Goal: Information Seeking & Learning: Learn about a topic

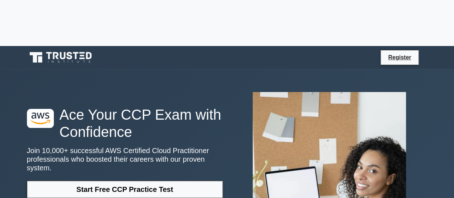
click at [152, 181] on link "Start Free CCP Practice Test" at bounding box center [125, 189] width 196 height 17
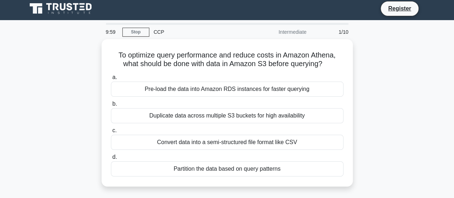
scroll to position [3, 0]
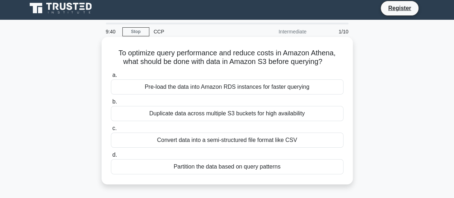
click at [210, 171] on div "Partition the data based on query patterns" at bounding box center [227, 166] width 233 height 15
click at [111, 157] on input "d. Partition the data based on query patterns" at bounding box center [111, 155] width 0 height 5
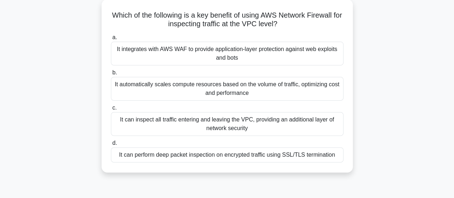
scroll to position [41, 0]
click at [208, 90] on div "It automatically scales compute resources based on the volume of traffic, optim…" at bounding box center [227, 88] width 233 height 24
click at [111, 75] on input "b. It automatically scales compute resources based on the volume of traffic, op…" at bounding box center [111, 72] width 0 height 5
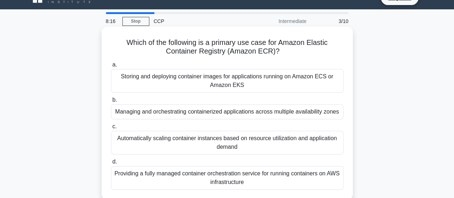
scroll to position [13, 0]
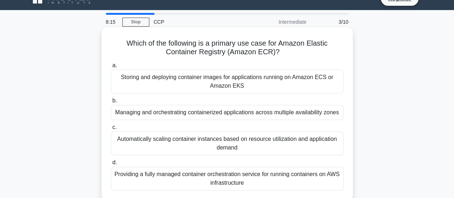
click at [195, 86] on div "Storing and deploying container images for applications running on Amazon ECS o…" at bounding box center [227, 82] width 233 height 24
click at [111, 68] on input "a. Storing and deploying container images for applications running on Amazon EC…" at bounding box center [111, 65] width 0 height 5
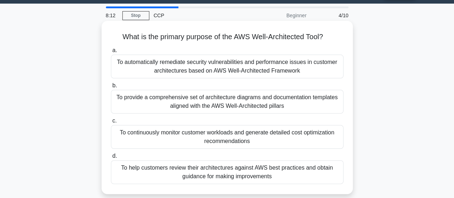
scroll to position [20, 0]
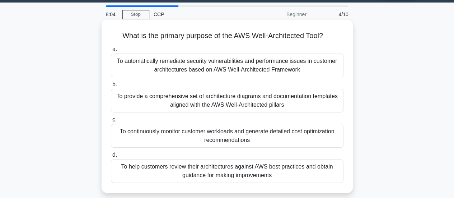
click at [265, 167] on div "To help customers review their architectures against AWS best practices and obt…" at bounding box center [227, 171] width 233 height 24
click at [111, 157] on input "d. To help customers review their architectures against AWS best practices and …" at bounding box center [111, 155] width 0 height 5
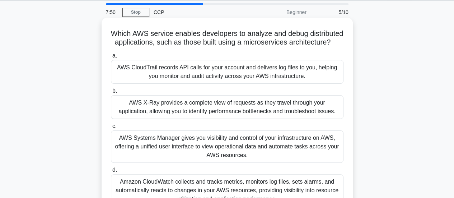
scroll to position [37, 0]
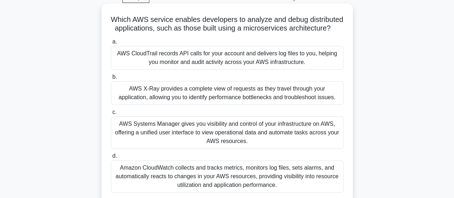
click at [251, 67] on div "AWS CloudTrail records API calls for your account and delivers log files to you…" at bounding box center [227, 58] width 233 height 24
click at [111, 44] on input "a. AWS CloudTrail records API calls for your account and delivers log files to …" at bounding box center [111, 42] width 0 height 5
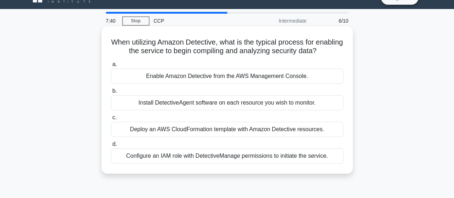
scroll to position [0, 0]
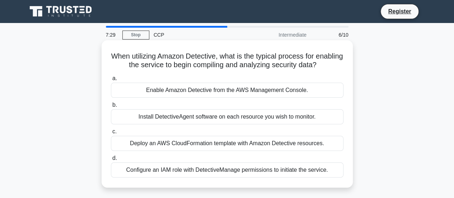
click at [223, 122] on div "Install DetectiveAgent software on each resource you wish to monitor." at bounding box center [227, 116] width 233 height 15
click at [111, 107] on input "b. Install DetectiveAgent software on each resource you wish to monitor." at bounding box center [111, 105] width 0 height 5
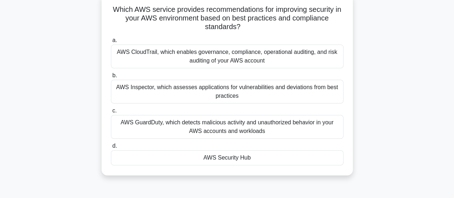
scroll to position [47, 0]
click at [236, 98] on div "AWS Inspector, which assesses applications for vulnerabilities and deviations f…" at bounding box center [227, 91] width 233 height 24
click at [111, 78] on input "b. AWS Inspector, which assesses applications for vulnerabilities and deviation…" at bounding box center [111, 75] width 0 height 5
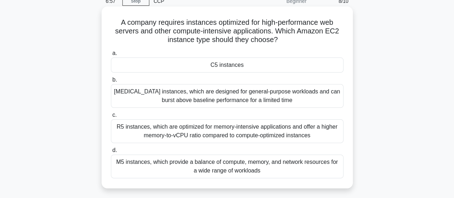
scroll to position [36, 0]
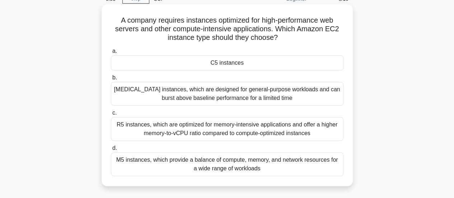
click at [268, 89] on div "T3 instances, which are designed for general-purpose workloads and can burst ab…" at bounding box center [227, 94] width 233 height 24
click at [111, 80] on input "b. T3 instances, which are designed for general-purpose workloads and can burst…" at bounding box center [111, 77] width 0 height 5
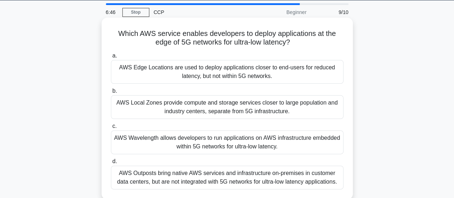
scroll to position [40, 0]
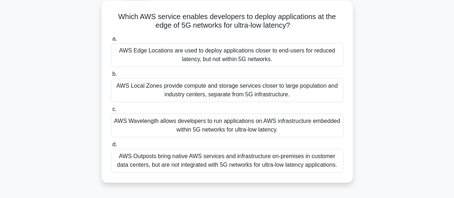
click at [236, 120] on div "AWS Wavelength allows developers to run applications on AWS infrastructure embe…" at bounding box center [227, 125] width 233 height 24
click at [111, 112] on input "c. AWS Wavelength allows developers to run applications on AWS infrastructure e…" at bounding box center [111, 109] width 0 height 5
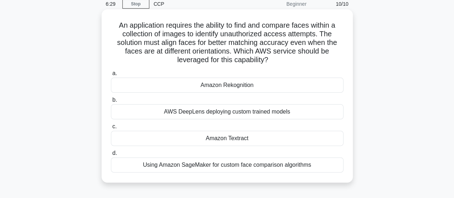
scroll to position [31, 0]
click at [219, 117] on div "AWS DeepLens deploying custom trained models" at bounding box center [227, 112] width 233 height 15
click at [111, 103] on input "b. AWS DeepLens deploying custom trained models" at bounding box center [111, 100] width 0 height 5
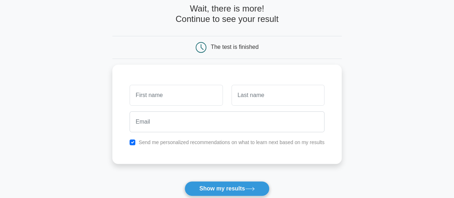
scroll to position [33, 0]
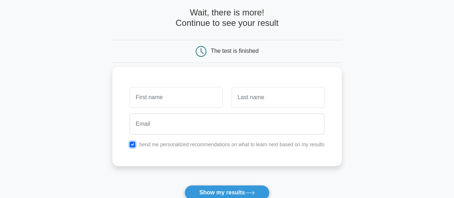
click at [133, 143] on input "checkbox" at bounding box center [133, 144] width 6 height 6
checkbox input "false"
click at [176, 97] on input "text" at bounding box center [176, 97] width 93 height 21
type input "Raine"
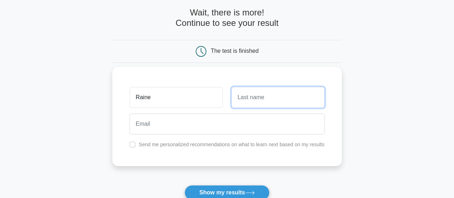
click at [286, 98] on input "text" at bounding box center [278, 97] width 93 height 21
type input "[PERSON_NAME]"
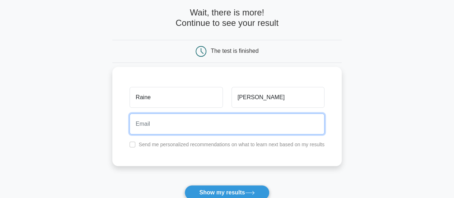
click at [224, 122] on input "email" at bounding box center [227, 123] width 195 height 21
type input "r...d@[DOMAIN_NAME]"
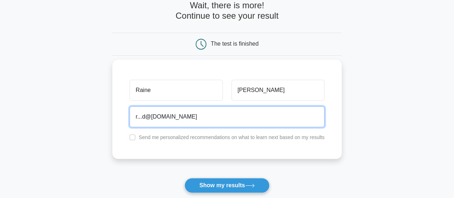
scroll to position [42, 0]
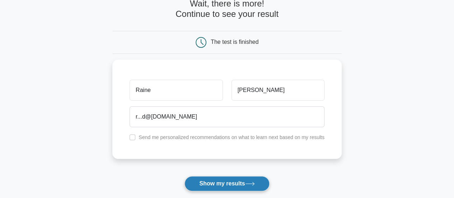
click at [229, 180] on button "Show my results" at bounding box center [227, 183] width 85 height 15
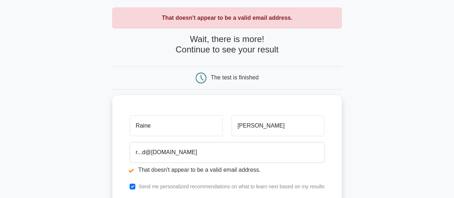
scroll to position [33, 0]
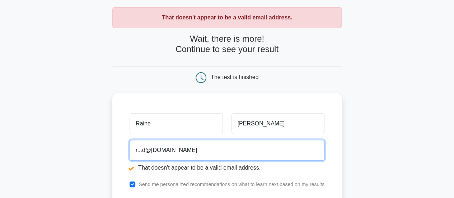
click at [140, 150] on input "r...d@[DOMAIN_NAME]" at bounding box center [227, 150] width 195 height 21
click at [172, 155] on input "r...d@[DOMAIN_NAME]" at bounding box center [227, 150] width 195 height 21
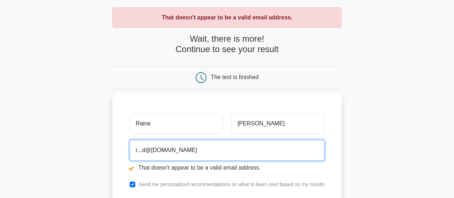
type input "\"
type input "[EMAIL_ADDRESS][PERSON_NAME][DOMAIN_NAME]"
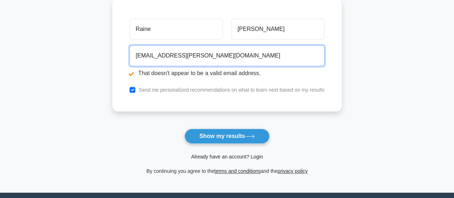
scroll to position [130, 0]
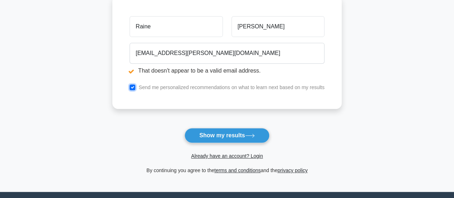
click at [131, 87] on input "checkbox" at bounding box center [133, 87] width 6 height 6
checkbox input "false"
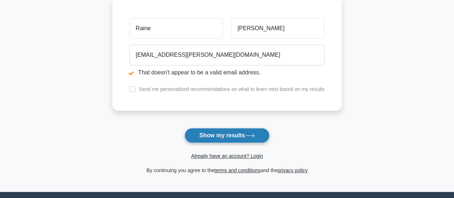
click at [227, 132] on button "Show my results" at bounding box center [227, 135] width 85 height 15
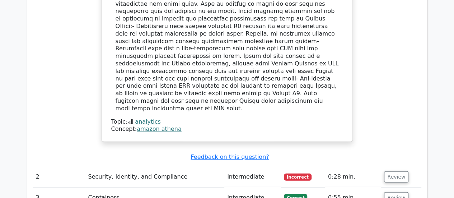
scroll to position [900, 0]
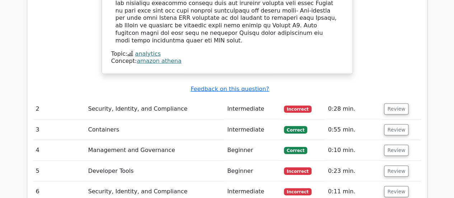
click at [298, 106] on span "Incorrect" at bounding box center [298, 109] width 28 height 7
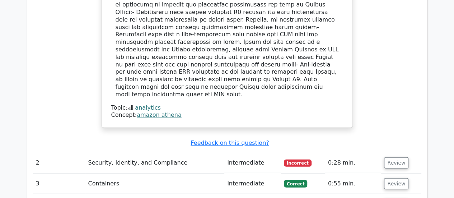
scroll to position [845, 0]
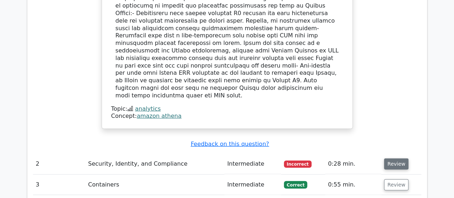
click at [399, 158] on button "Review" at bounding box center [396, 163] width 24 height 11
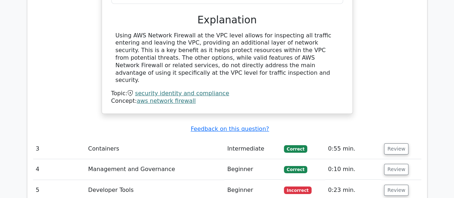
scroll to position [1174, 0]
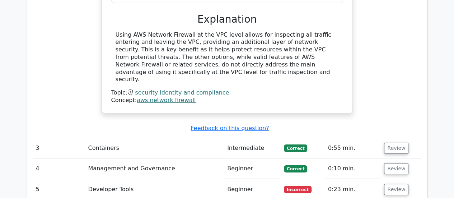
click at [284, 138] on td "Correct" at bounding box center [303, 148] width 44 height 20
click at [399, 143] on button "Review" at bounding box center [396, 148] width 24 height 11
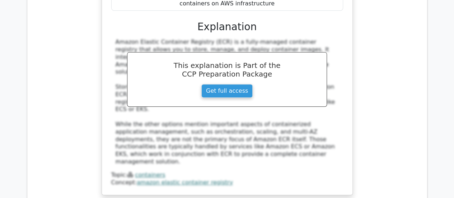
scroll to position [1546, 0]
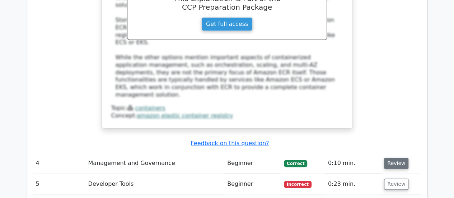
click at [392, 158] on button "Review" at bounding box center [396, 163] width 24 height 11
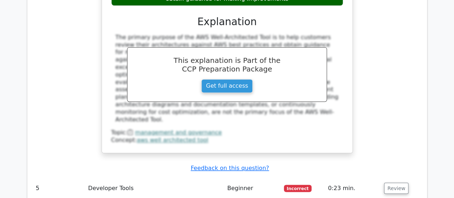
scroll to position [1863, 0]
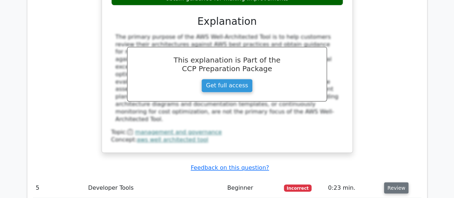
click at [391, 182] on button "Review" at bounding box center [396, 187] width 24 height 11
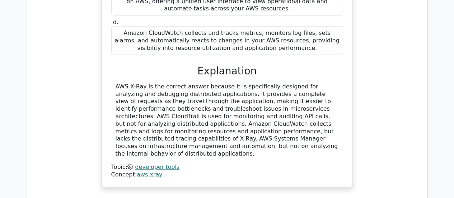
scroll to position [2195, 0]
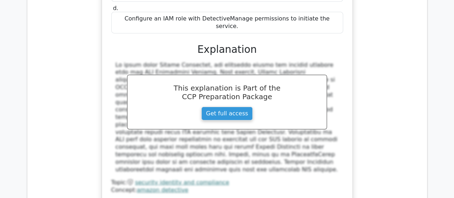
scroll to position [2556, 0]
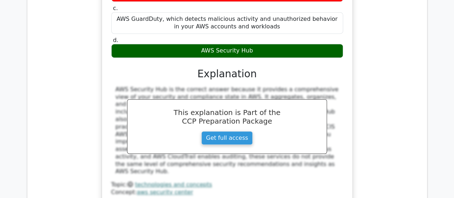
scroll to position [2887, 0]
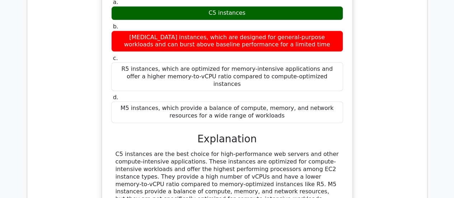
scroll to position [3183, 0]
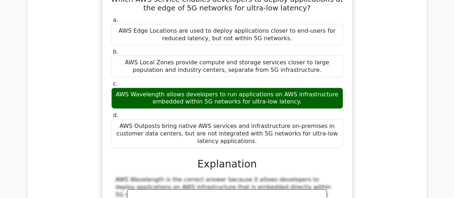
scroll to position [3507, 0]
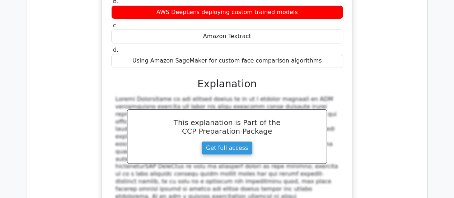
scroll to position [0, 4]
